Goal: Transaction & Acquisition: Purchase product/service

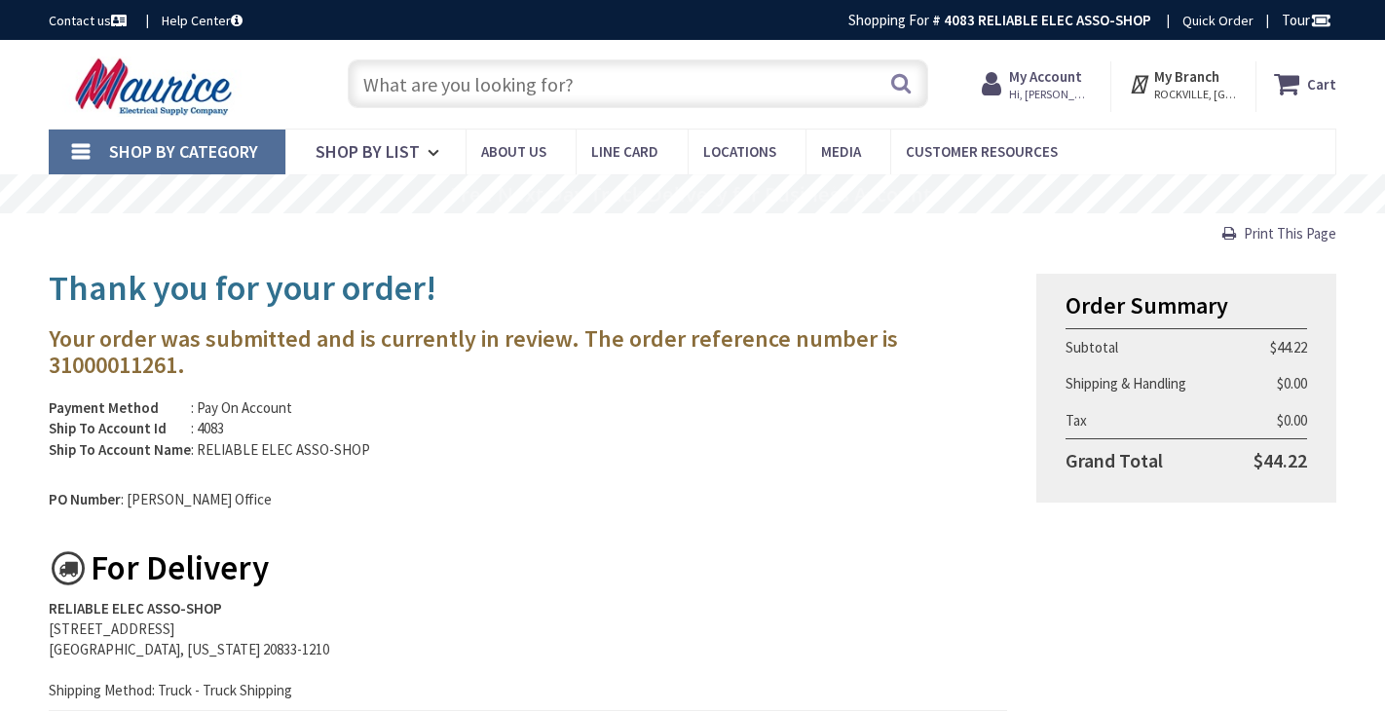
click at [386, 80] on input "text" at bounding box center [637, 83] width 579 height 49
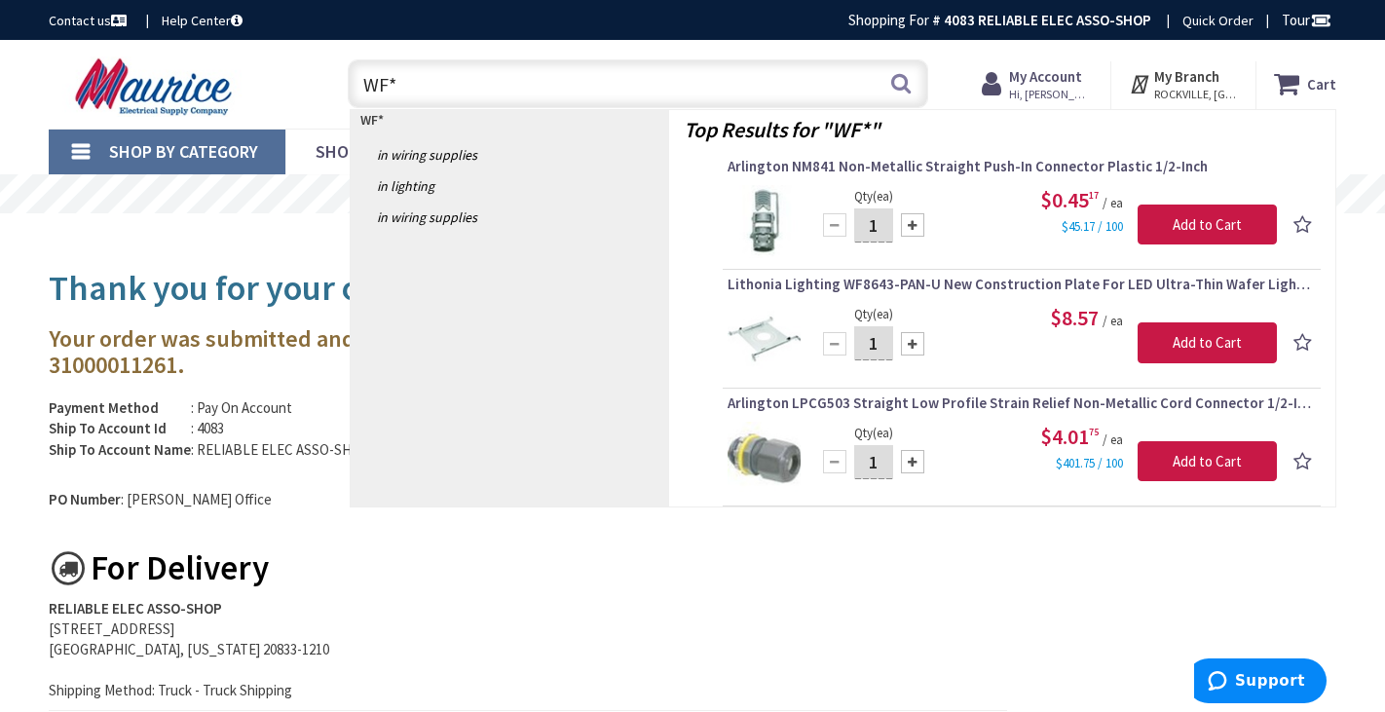
type input "WF*"
click at [886, 340] on input "1" at bounding box center [873, 343] width 39 height 34
type input "9"
click at [1184, 336] on input "Add to Cart" at bounding box center [1207, 342] width 139 height 41
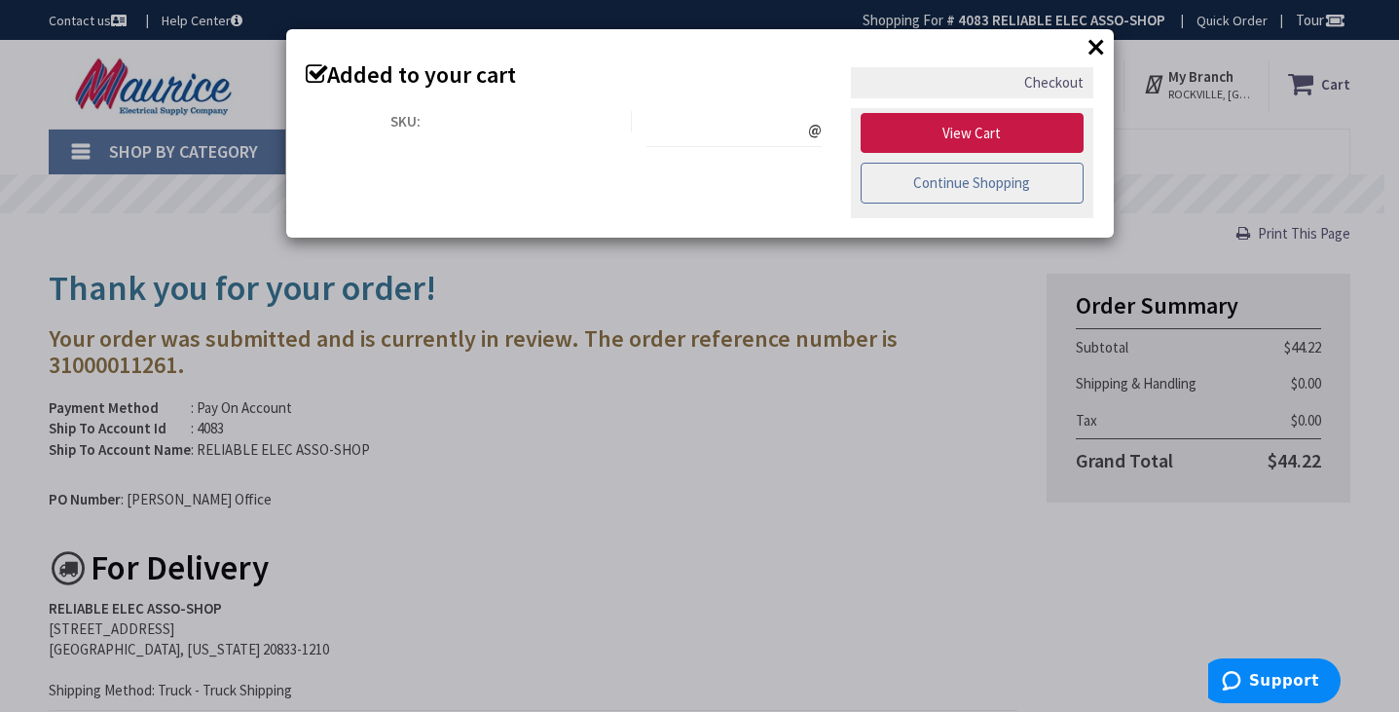
click at [1027, 182] on link "Continue Shopping" at bounding box center [973, 183] width 224 height 41
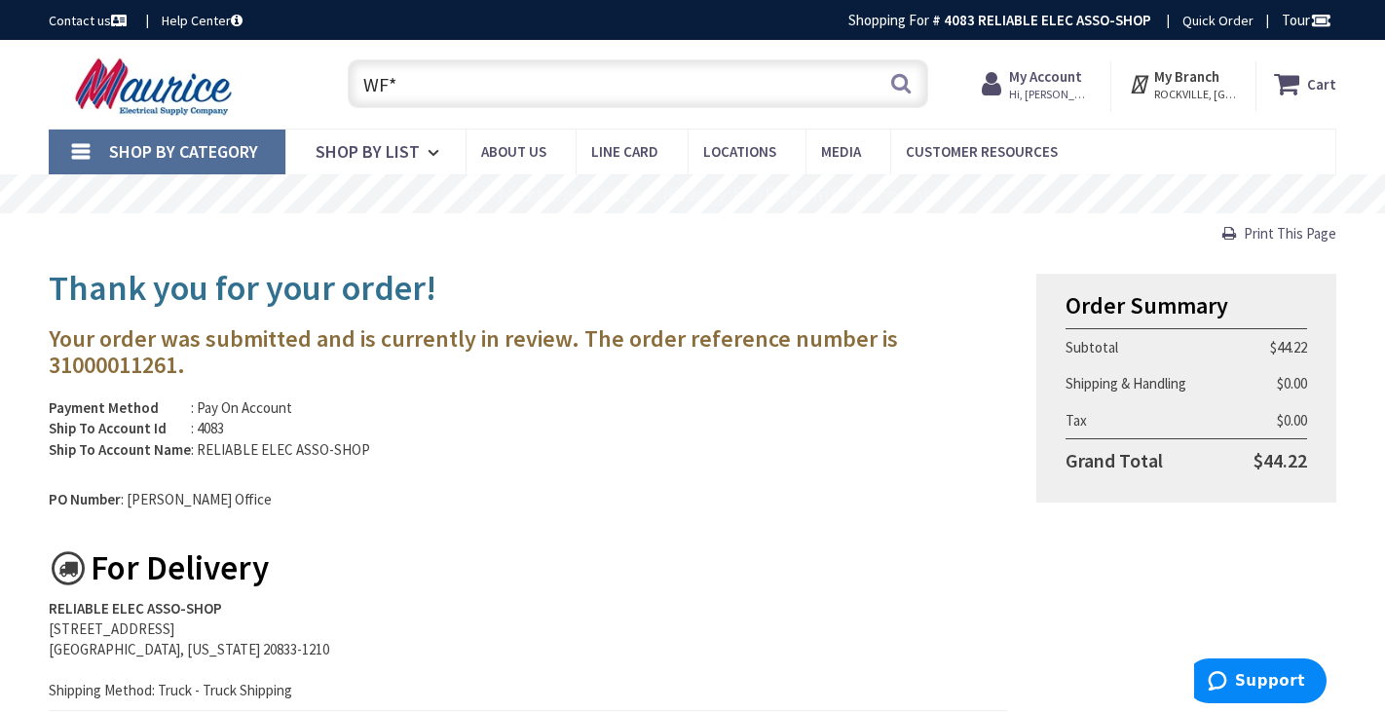
click at [406, 85] on input "WF*" at bounding box center [637, 83] width 579 height 49
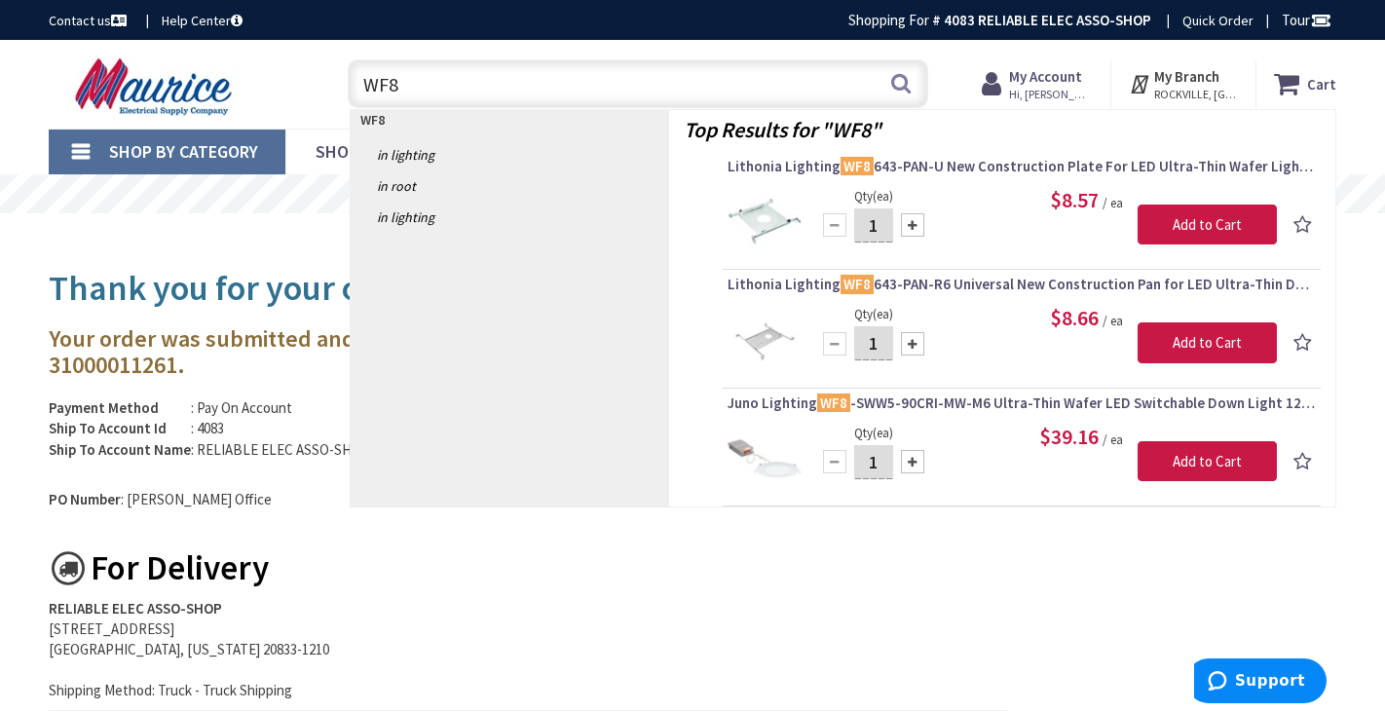
type input "WF8"
click at [884, 225] on input "1" at bounding box center [873, 225] width 39 height 34
type input "9"
click at [1201, 225] on input "Add to Cart" at bounding box center [1207, 225] width 139 height 41
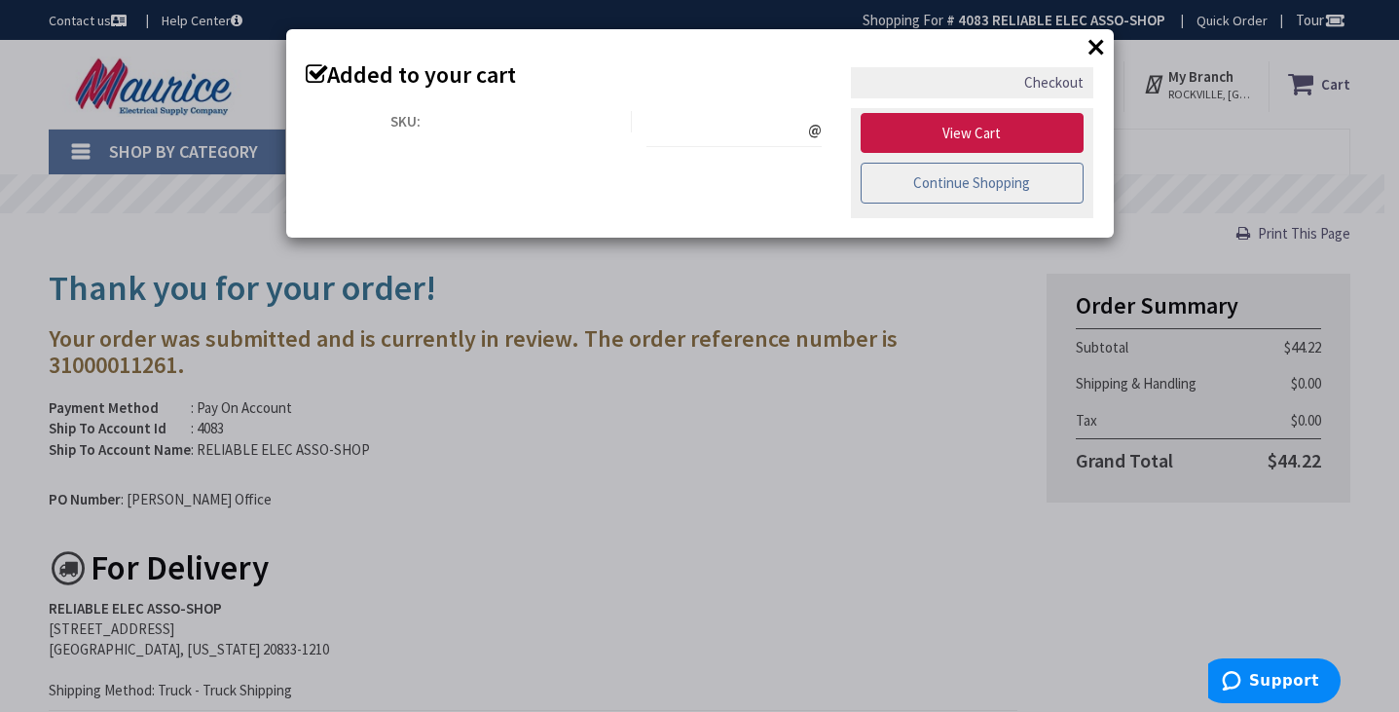
click at [1020, 188] on link "Continue Shopping" at bounding box center [973, 183] width 224 height 41
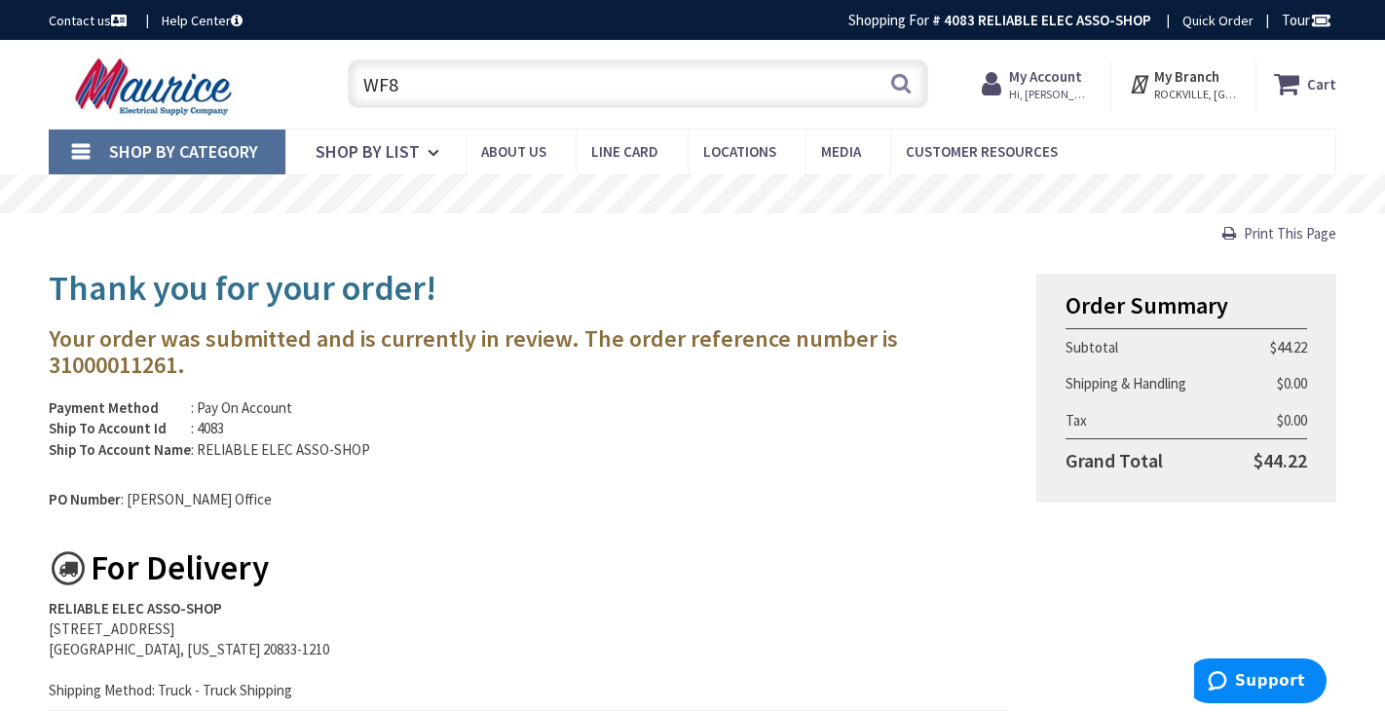
click at [413, 93] on input "WF8" at bounding box center [637, 83] width 579 height 49
click at [898, 84] on button "Search" at bounding box center [900, 83] width 25 height 44
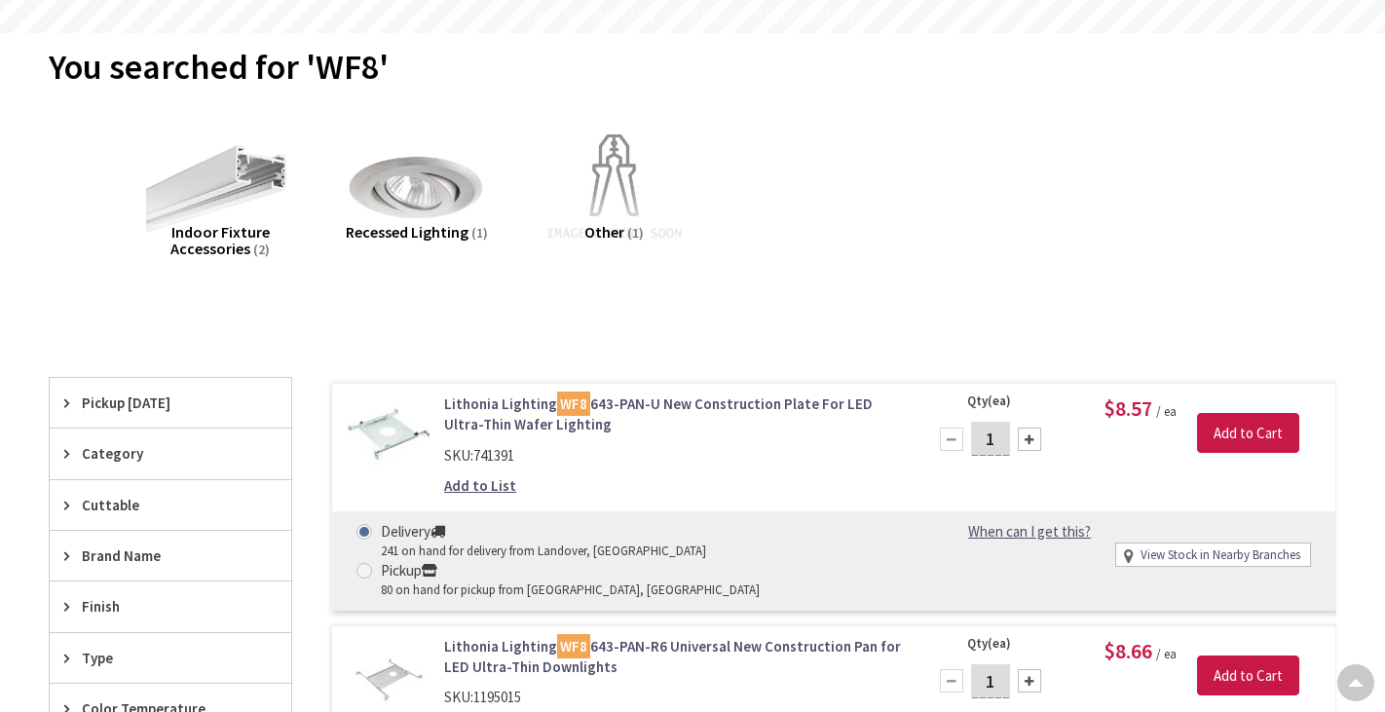
scroll to position [180, 0]
click at [999, 429] on input "1" at bounding box center [990, 439] width 39 height 34
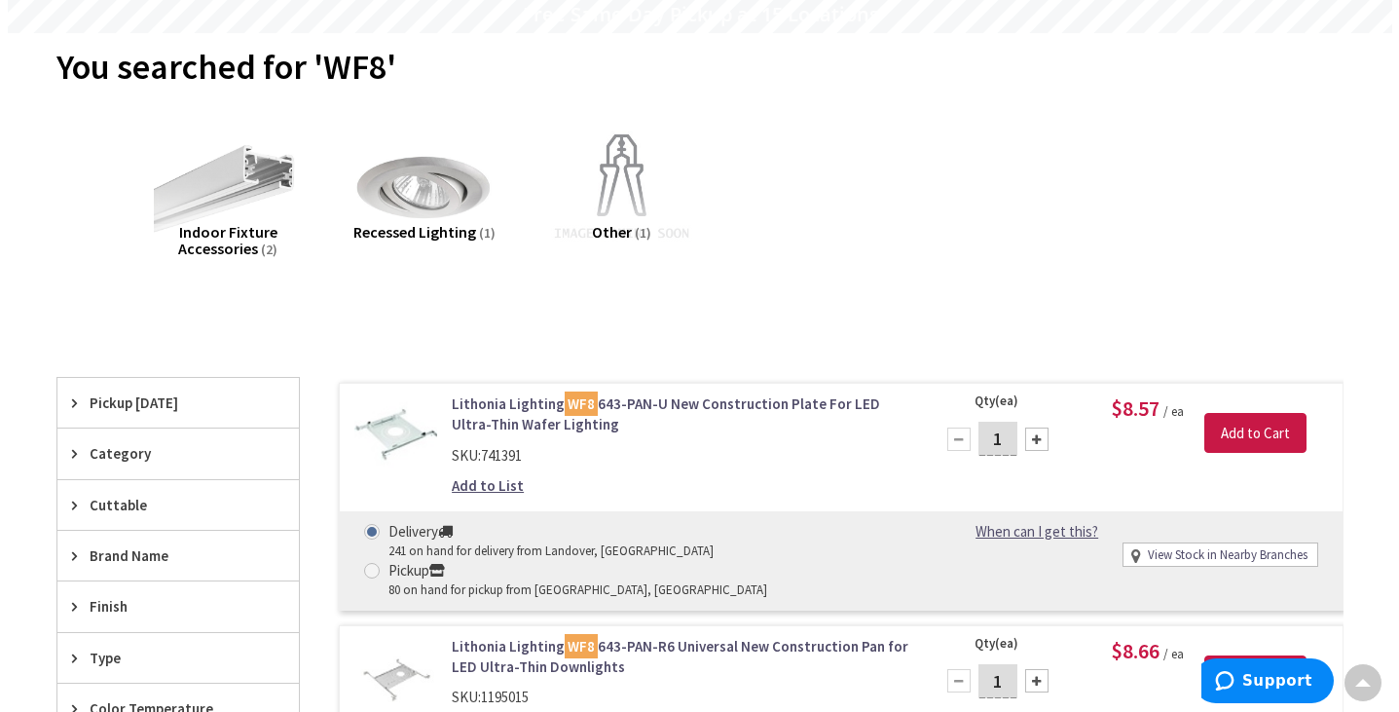
scroll to position [0, 0]
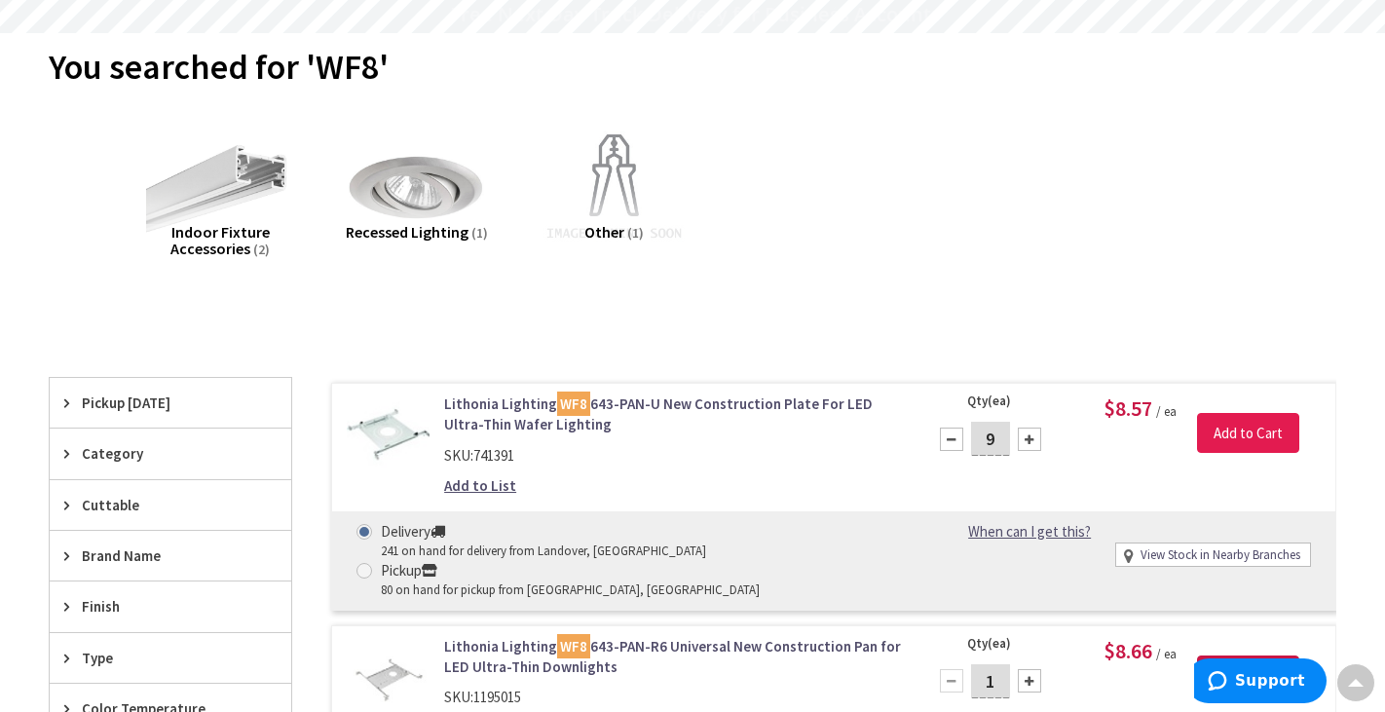
type input "9"
click at [1227, 427] on input "Add to Cart" at bounding box center [1248, 433] width 102 height 41
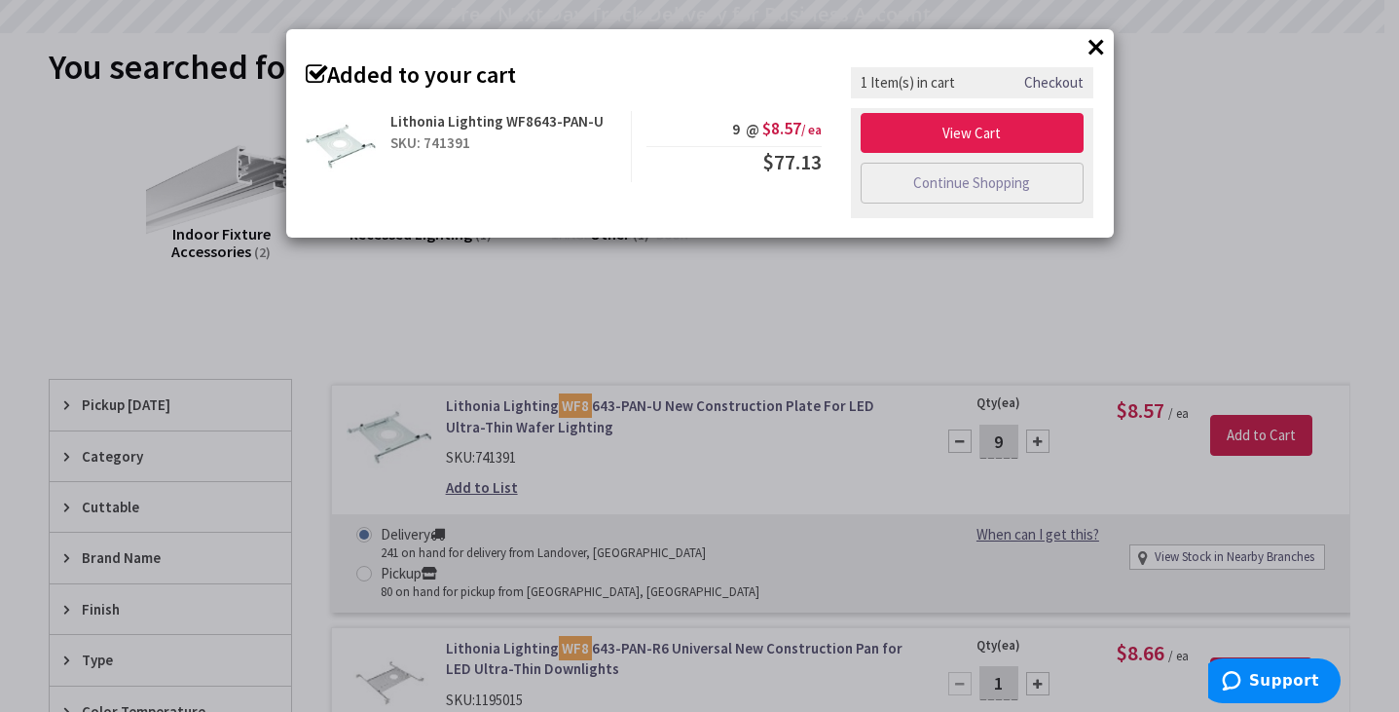
click at [984, 131] on link "View Cart" at bounding box center [973, 133] width 224 height 41
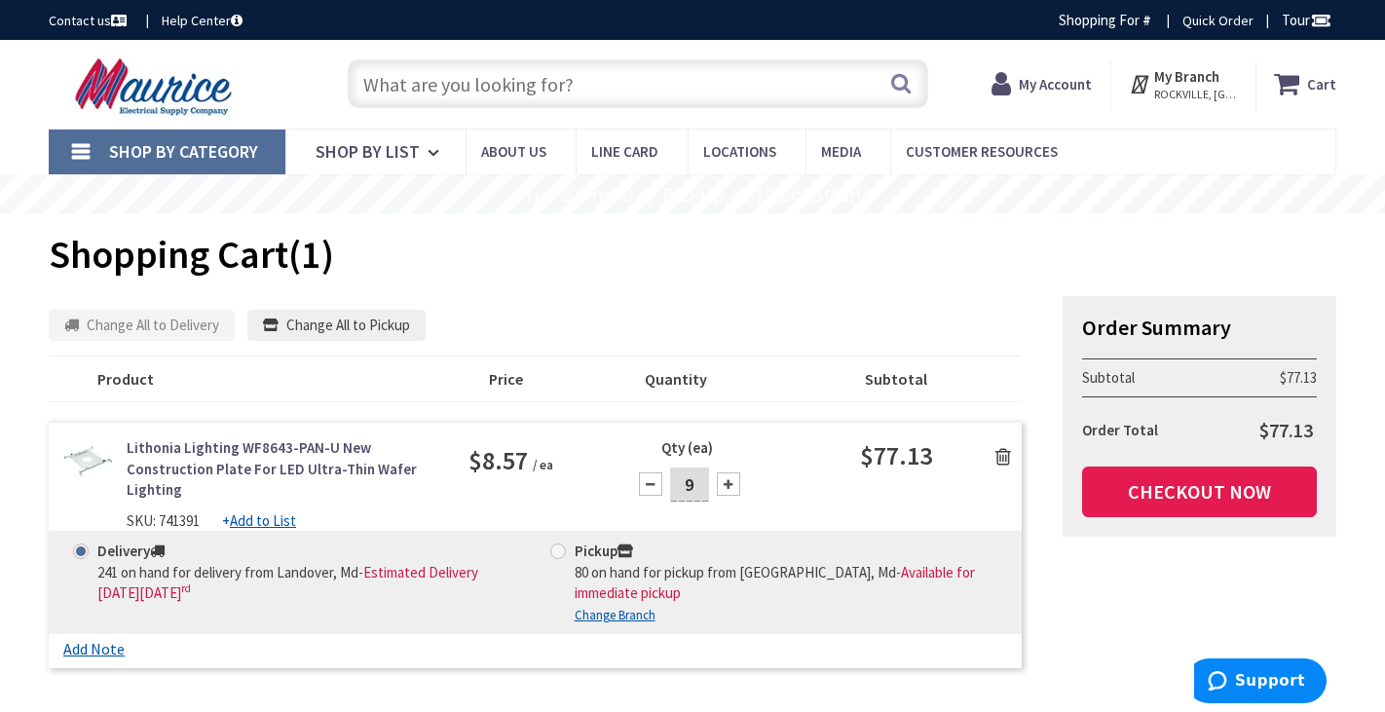
click at [1214, 491] on link "Checkout Now" at bounding box center [1199, 491] width 235 height 51
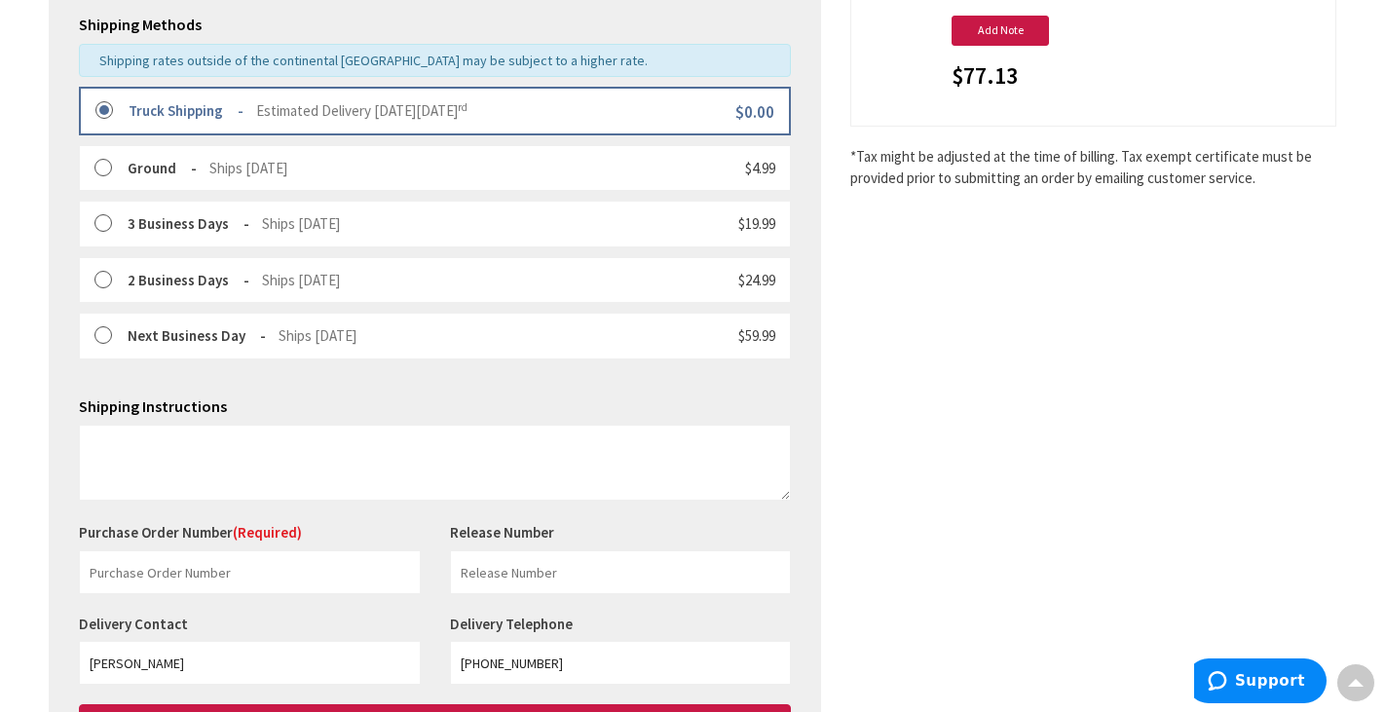
scroll to position [599, 0]
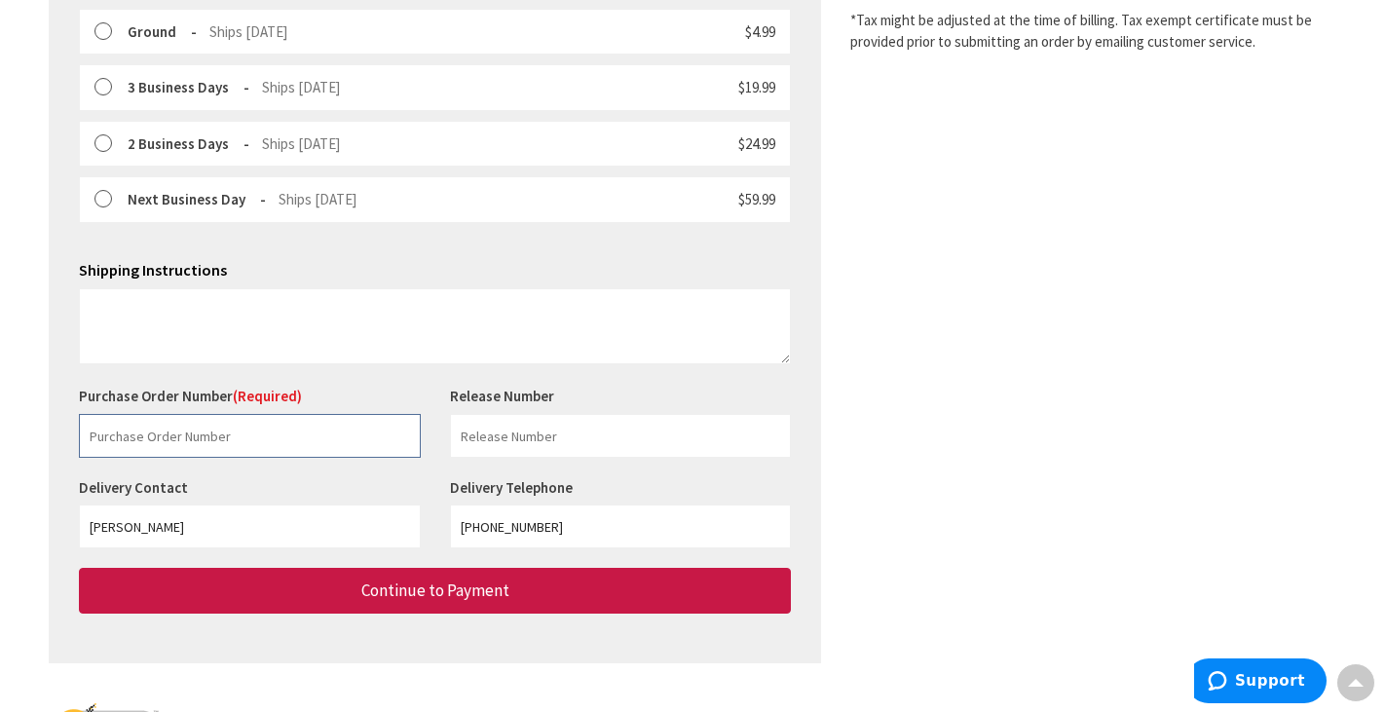
click at [135, 414] on input "text" at bounding box center [250, 436] width 342 height 44
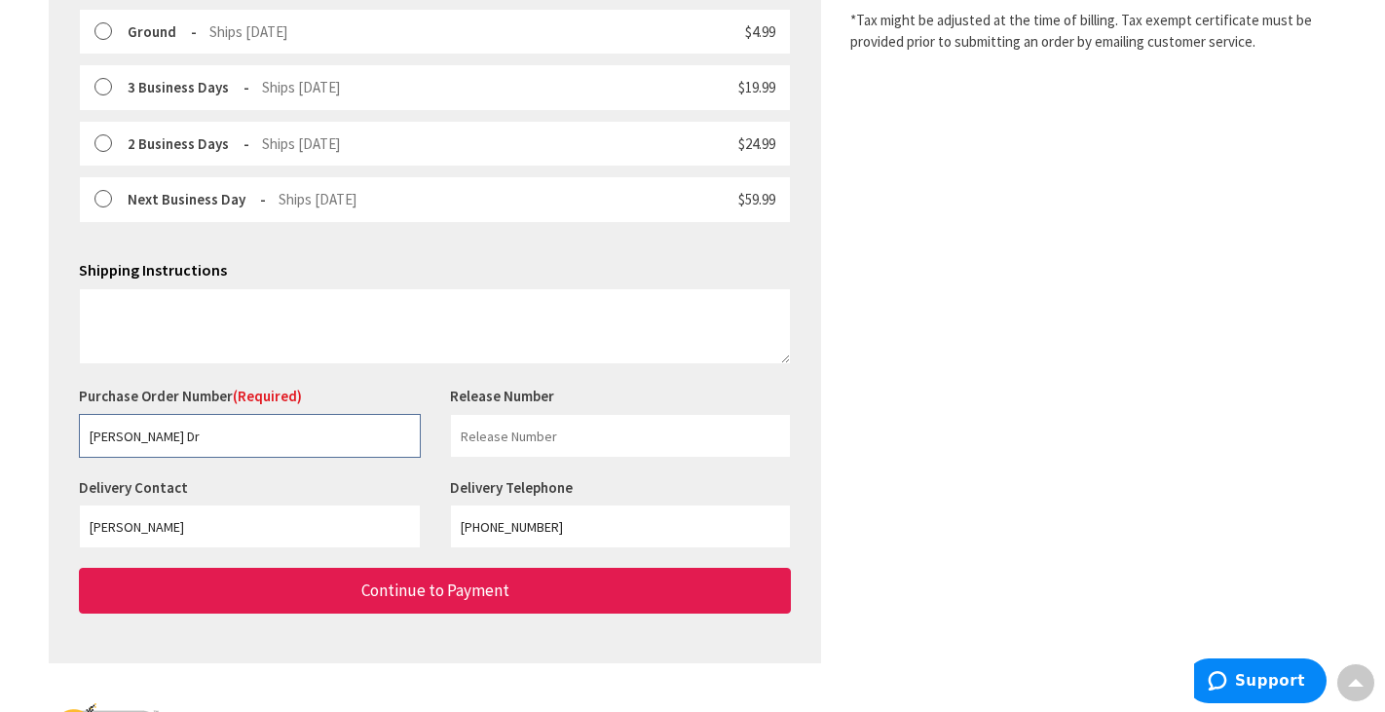
type input "Fernandez Dale Dr"
click at [384, 580] on span "Continue to Payment" at bounding box center [435, 589] width 148 height 21
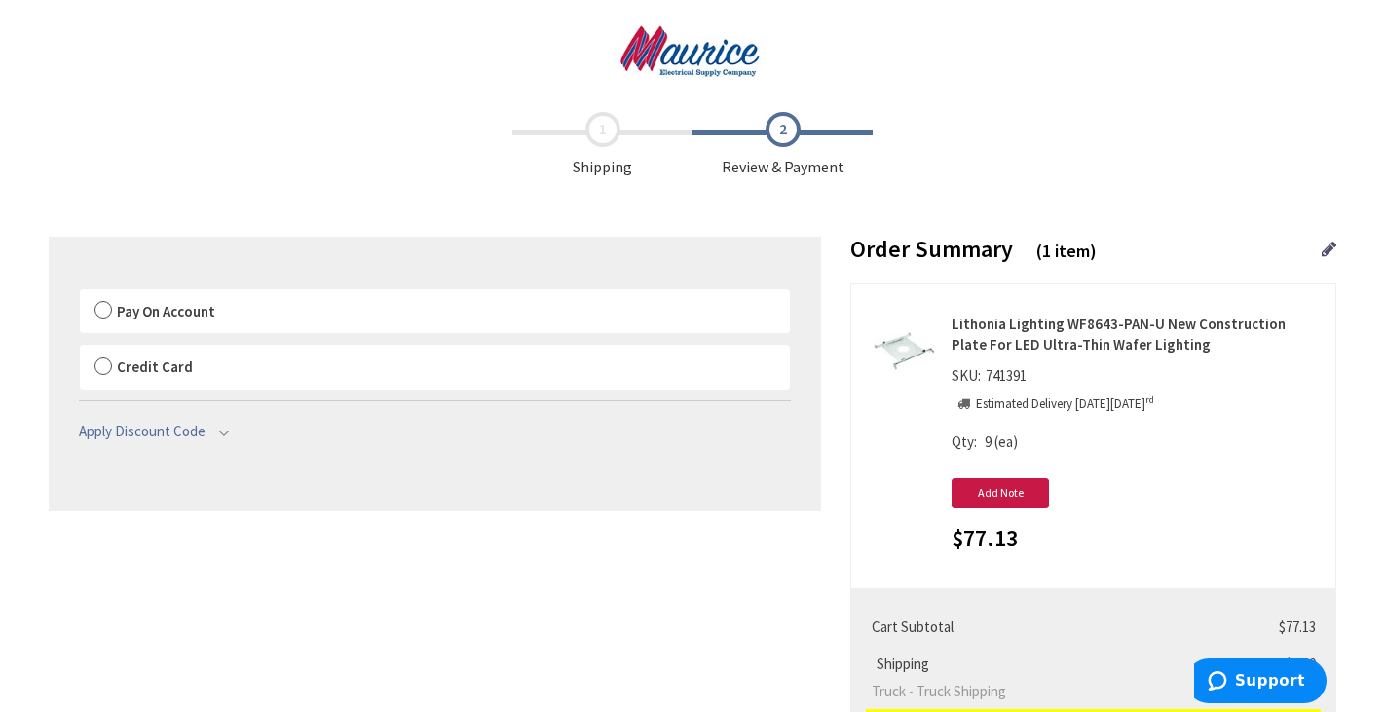
click at [99, 304] on label "Pay On Account" at bounding box center [435, 311] width 710 height 45
click at [80, 293] on input "Pay On Account" at bounding box center [80, 293] width 0 height 0
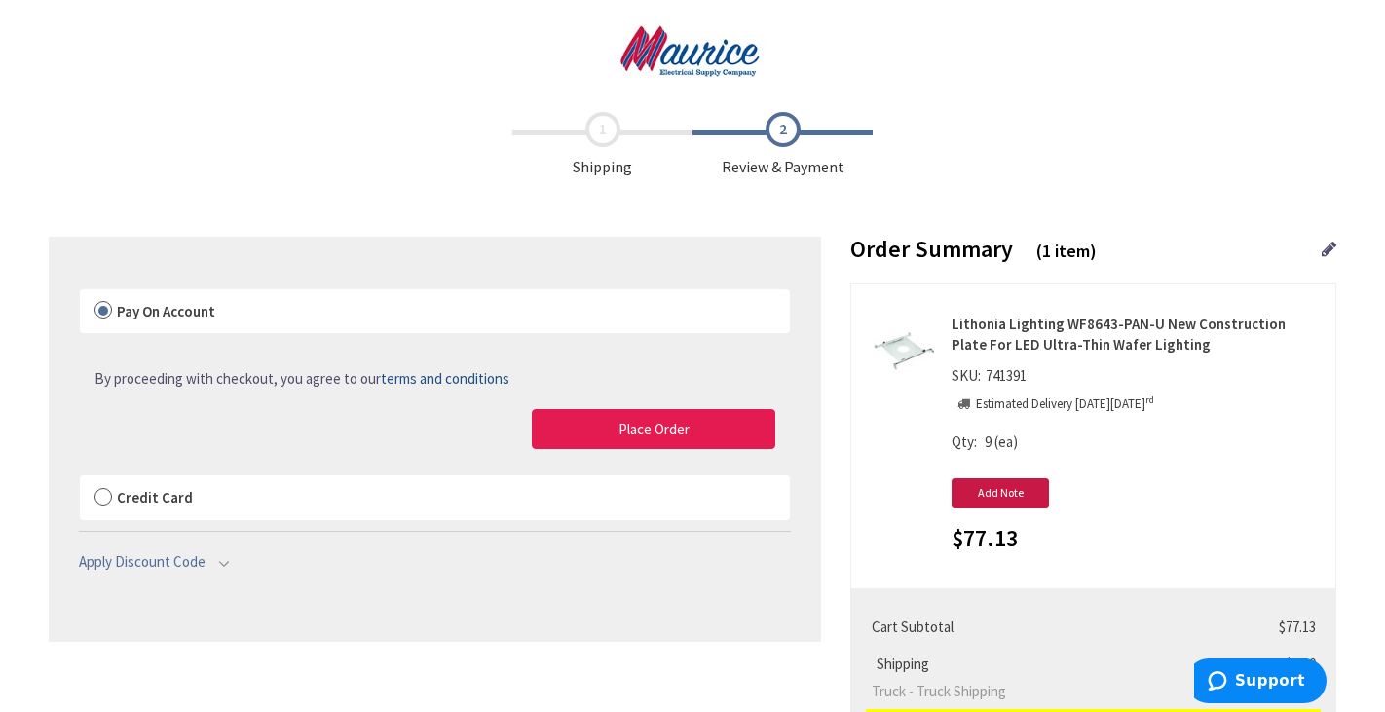
click at [582, 433] on button "Place Order" at bounding box center [653, 429] width 243 height 41
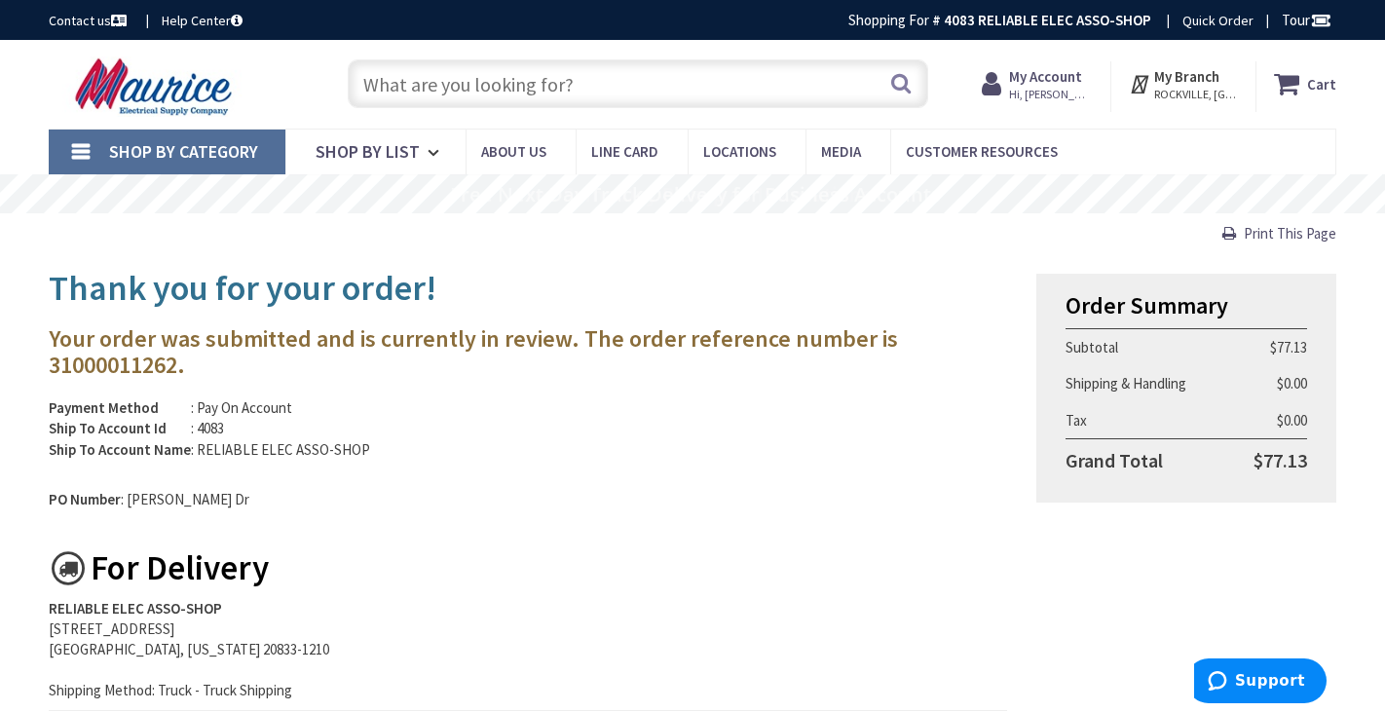
click at [399, 90] on input "text" at bounding box center [637, 83] width 579 height 49
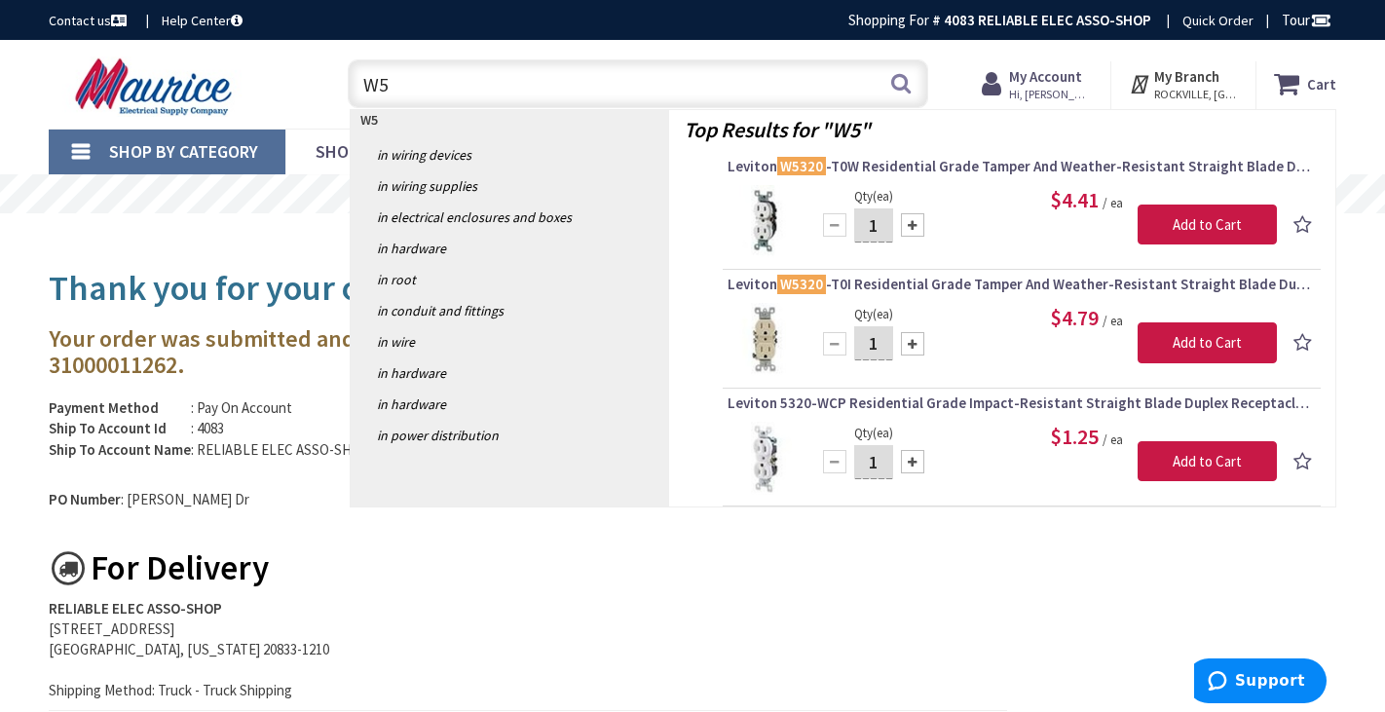
type input "W"
